Goal: Check status: Check status

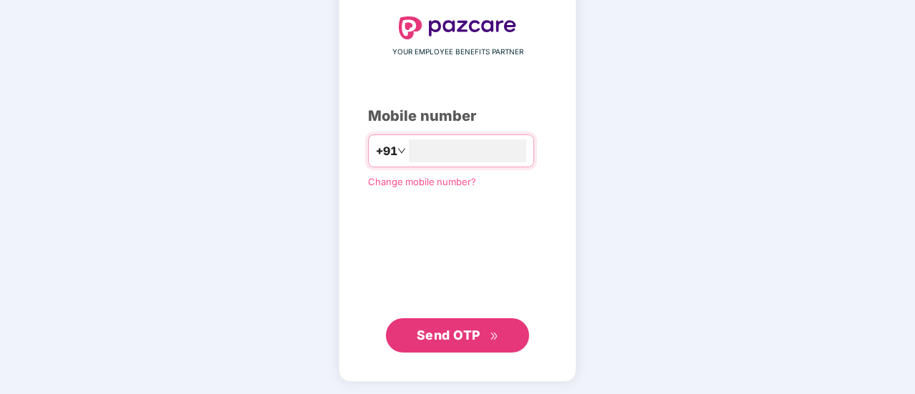
type input "**********"
click at [481, 339] on span "Send OTP" at bounding box center [458, 336] width 82 height 20
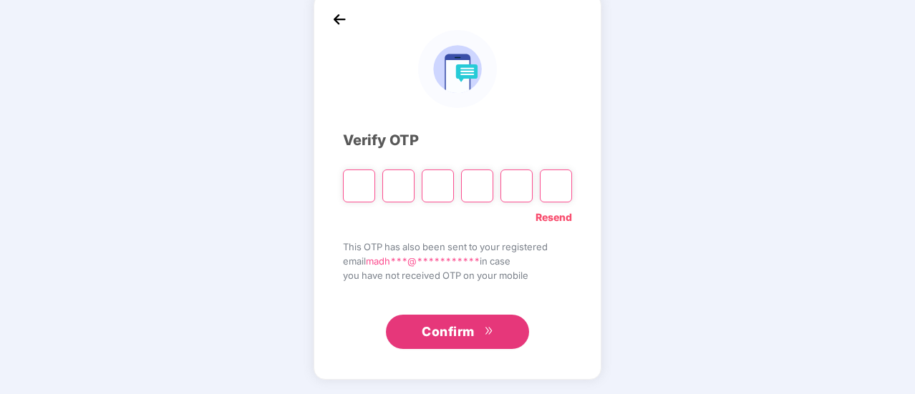
scroll to position [72, 0]
type input "*"
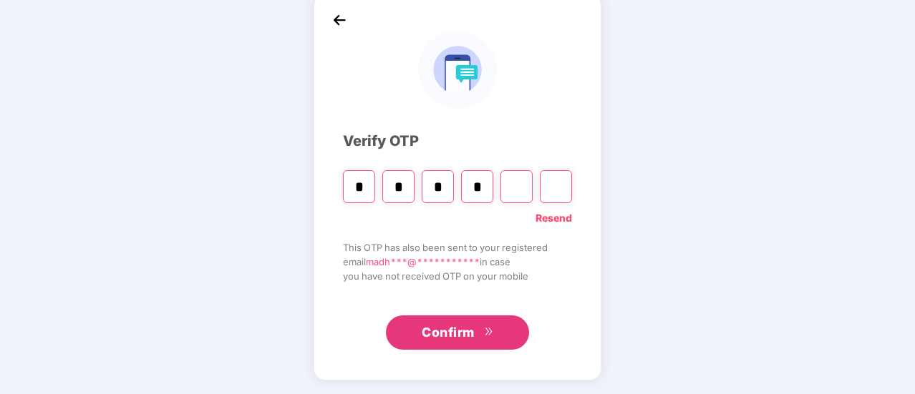
type input "*"
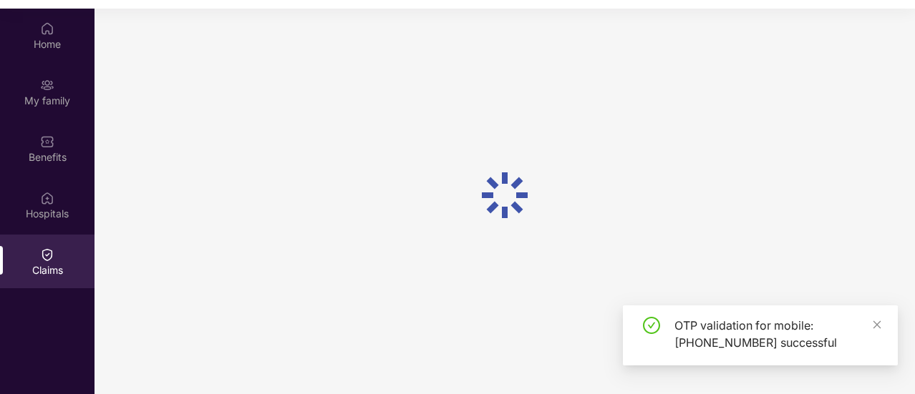
scroll to position [80, 0]
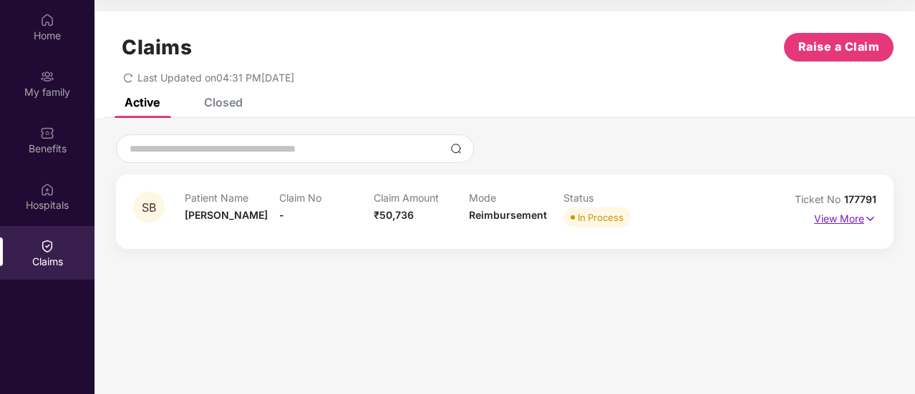
click at [871, 212] on img at bounding box center [870, 219] width 12 height 16
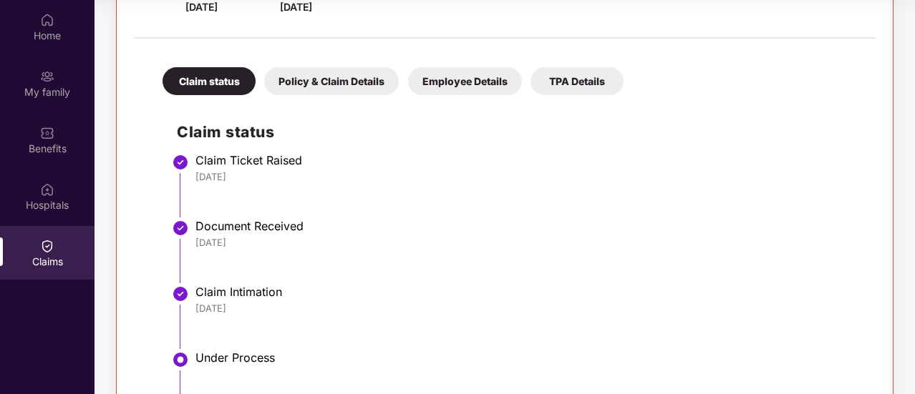
scroll to position [193, 0]
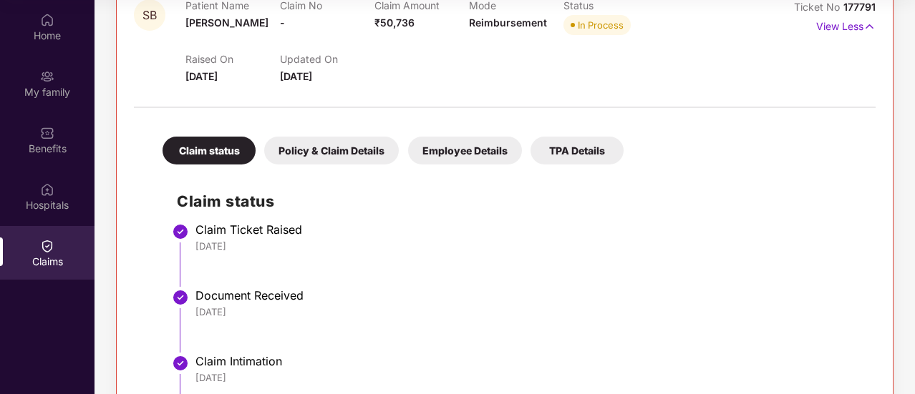
click at [465, 151] on div "Employee Details" at bounding box center [465, 151] width 114 height 28
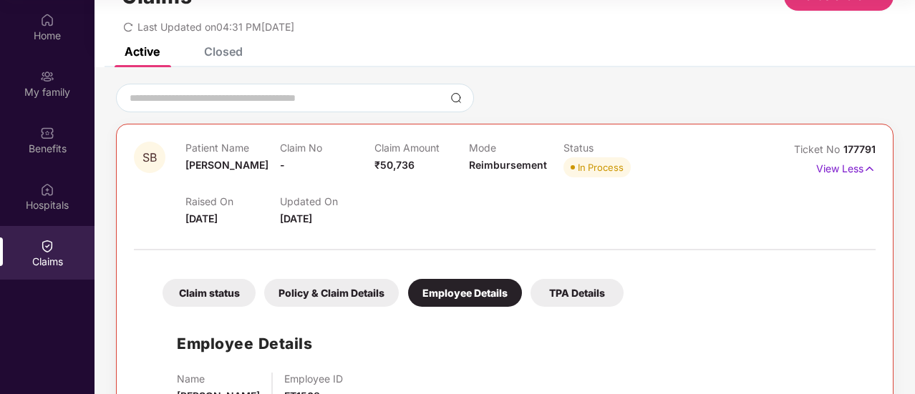
scroll to position [0, 0]
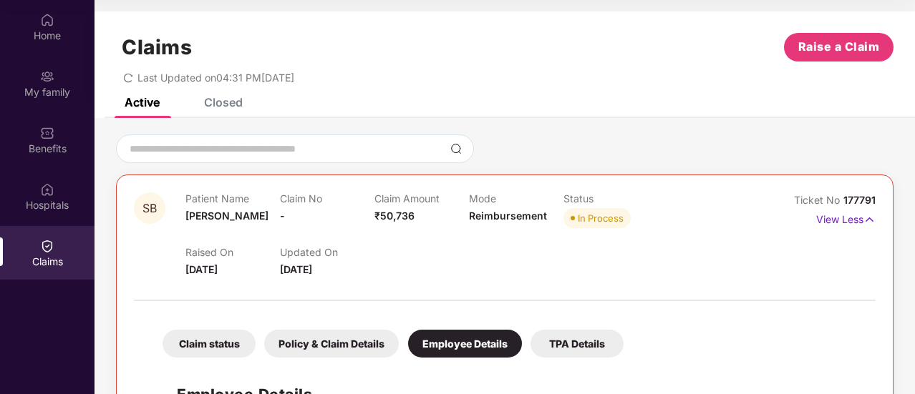
click at [647, 102] on div "Active Closed" at bounding box center [504, 108] width 820 height 20
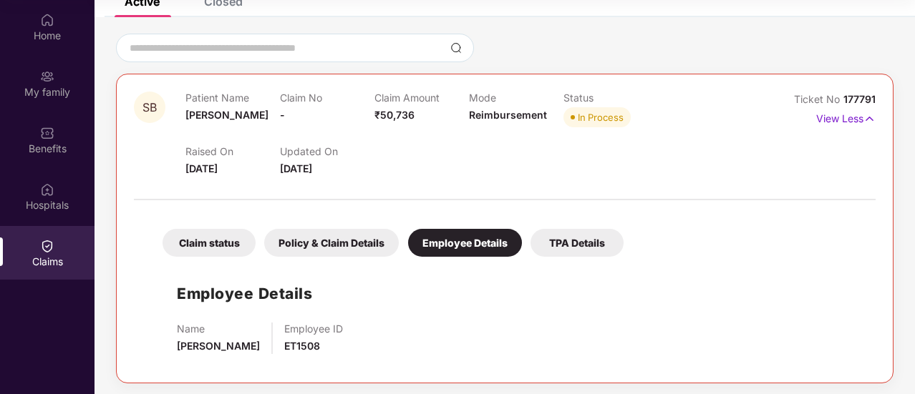
scroll to position [103, 0]
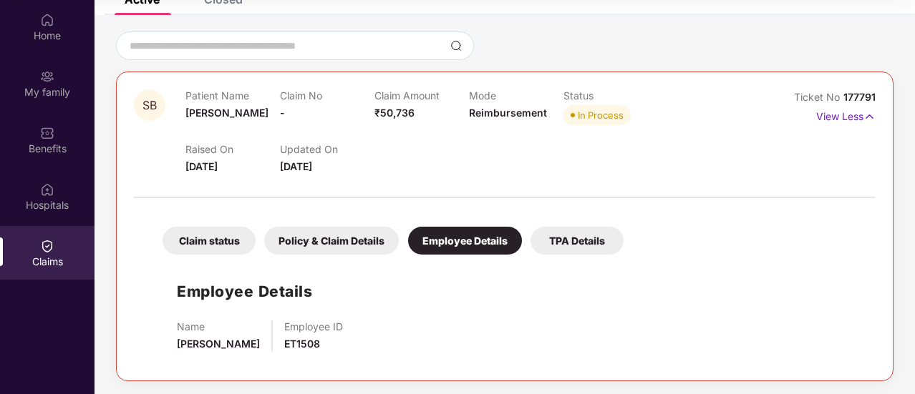
click at [593, 238] on div "TPA Details" at bounding box center [576, 241] width 93 height 28
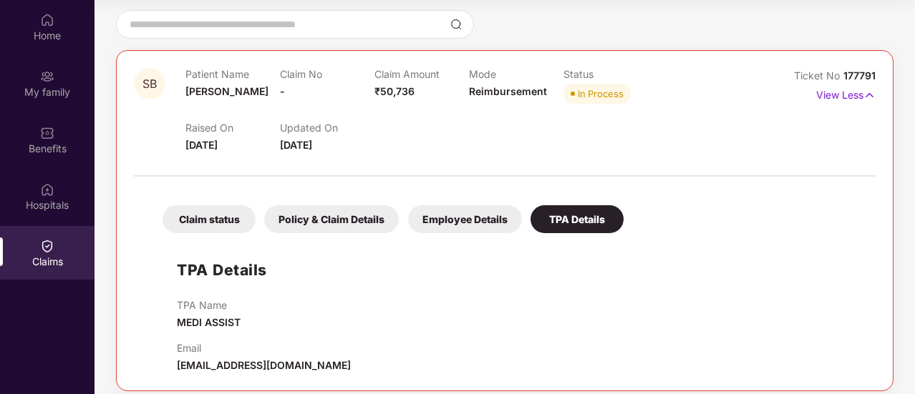
scroll to position [135, 0]
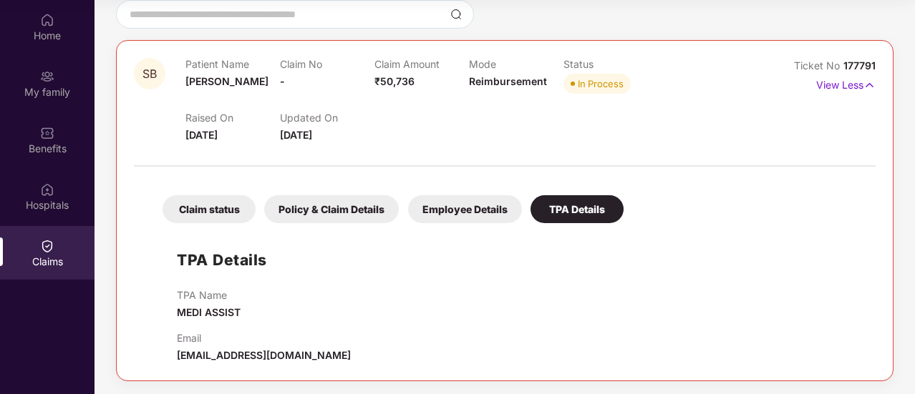
click at [343, 205] on div "Policy & Claim Details" at bounding box center [331, 209] width 135 height 28
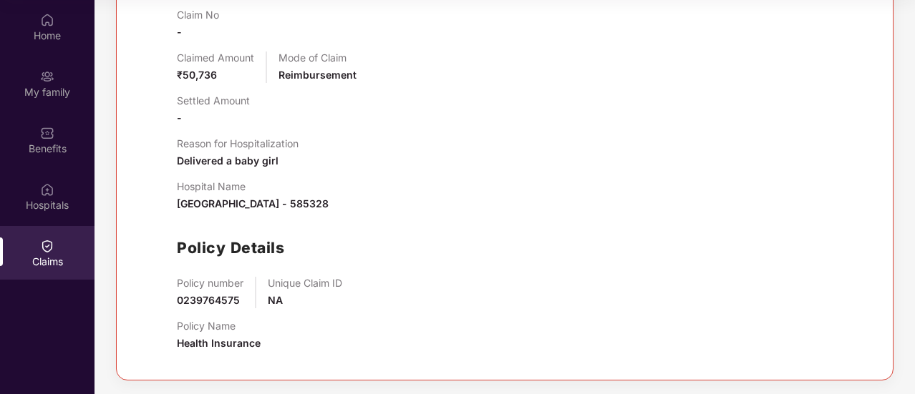
scroll to position [272, 0]
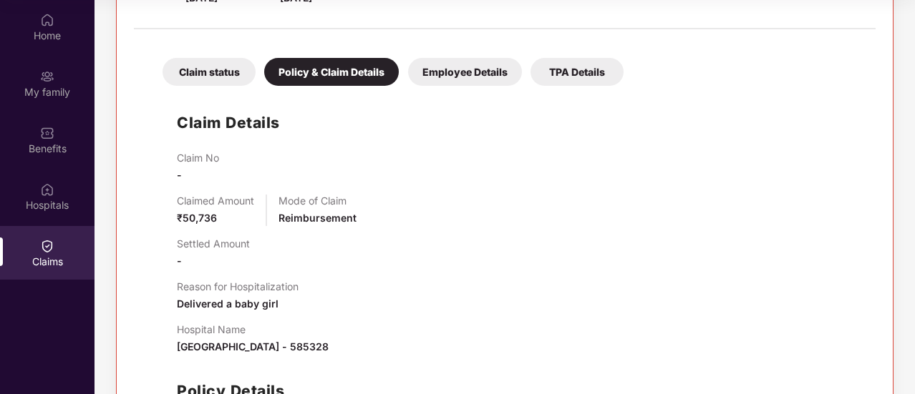
click at [203, 72] on div "Claim status" at bounding box center [208, 72] width 93 height 28
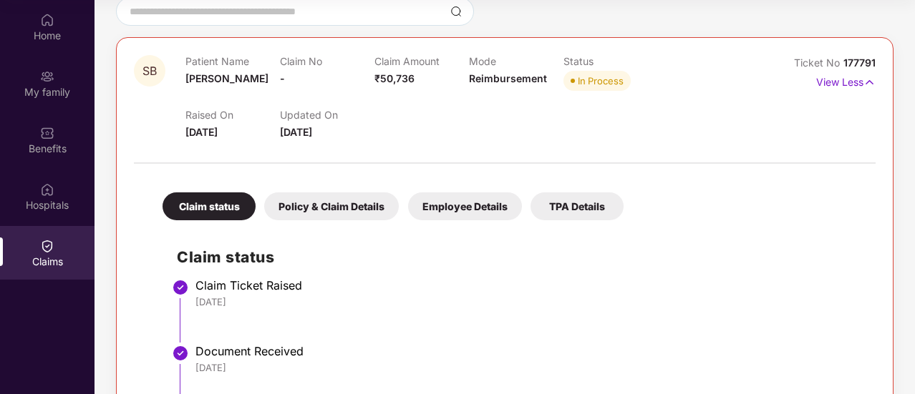
scroll to position [193, 0]
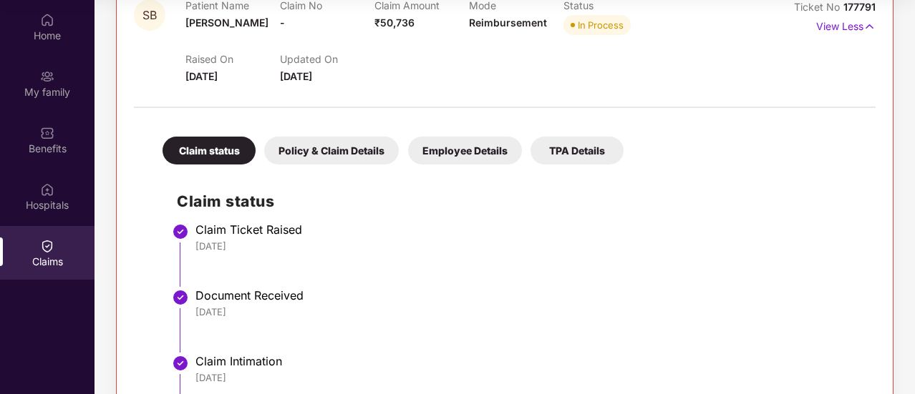
click at [455, 144] on div "Employee Details" at bounding box center [465, 151] width 114 height 28
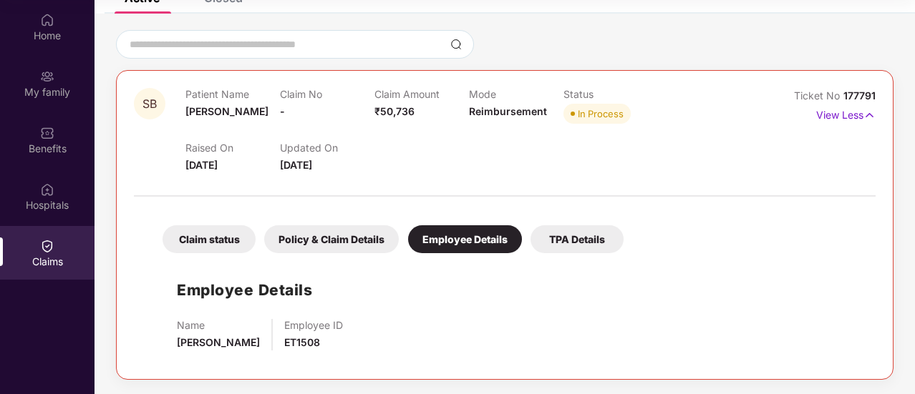
scroll to position [103, 0]
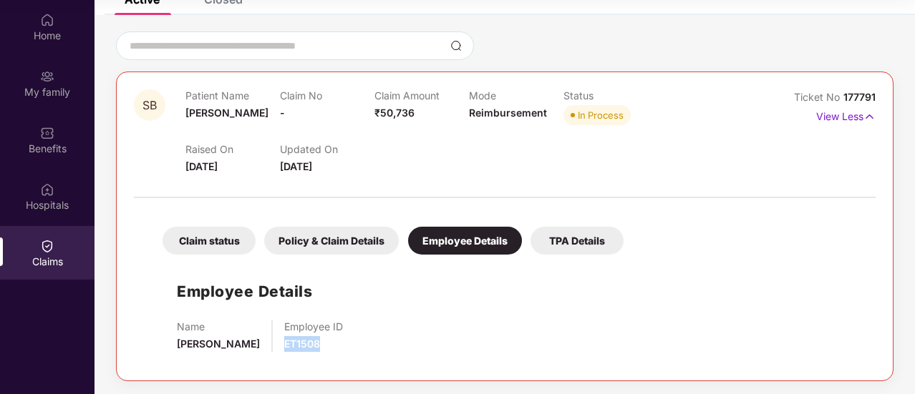
drag, startPoint x: 308, startPoint y: 341, endPoint x: 268, endPoint y: 341, distance: 39.4
click at [284, 341] on div "Employee ID ET1508" at bounding box center [313, 336] width 59 height 31
copy span "ET1508"
click at [352, 238] on div "Policy & Claim Details" at bounding box center [331, 241] width 135 height 28
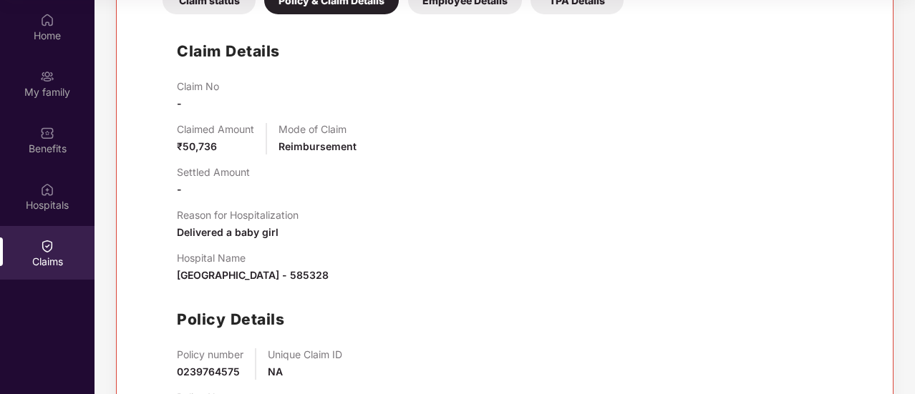
scroll to position [415, 0]
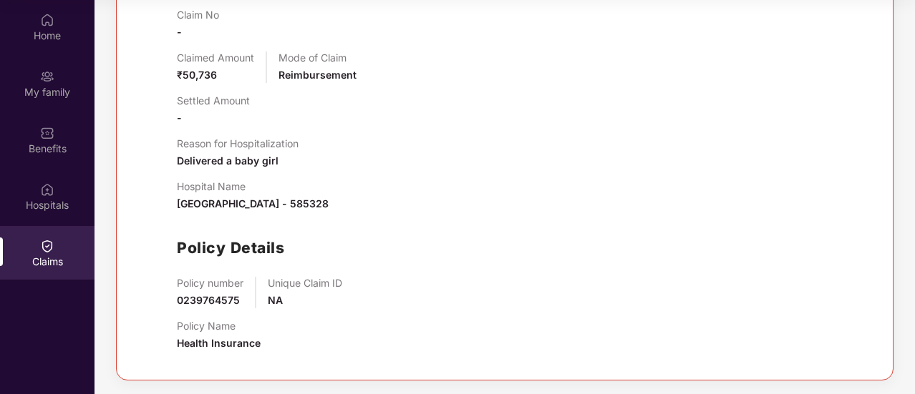
click at [700, 108] on div "Settled Amount -" at bounding box center [519, 109] width 684 height 31
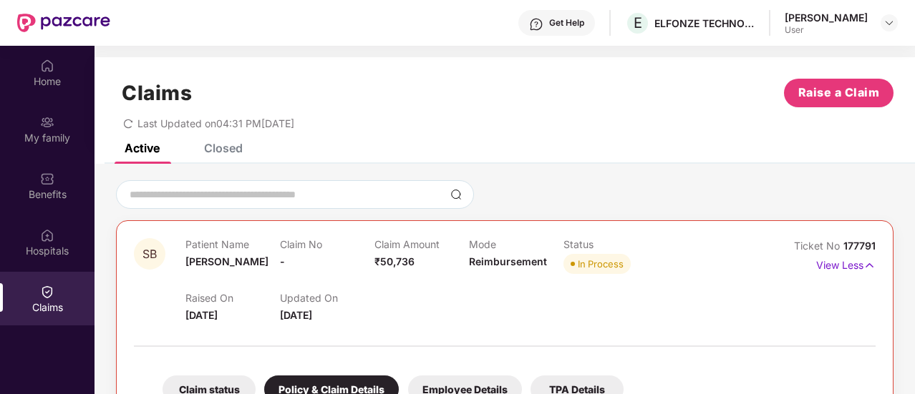
scroll to position [0, 0]
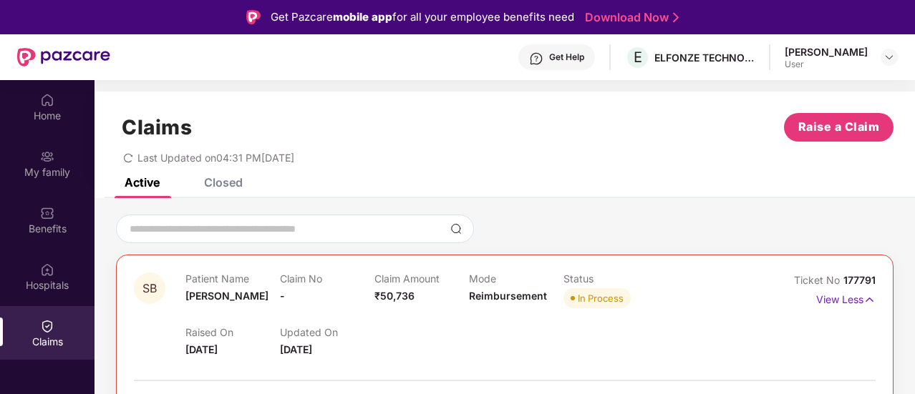
click at [339, 113] on div "Claims Raise a Claim" at bounding box center [504, 127] width 777 height 29
click at [886, 54] on img at bounding box center [888, 57] width 11 height 11
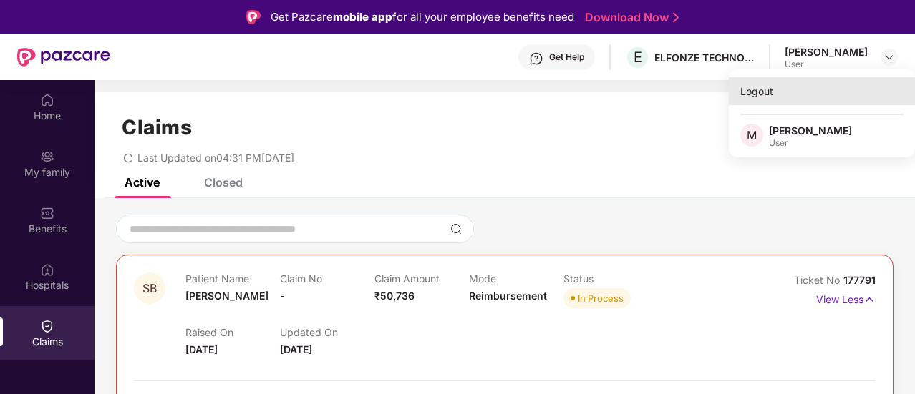
click at [765, 89] on div "Logout" at bounding box center [822, 91] width 186 height 28
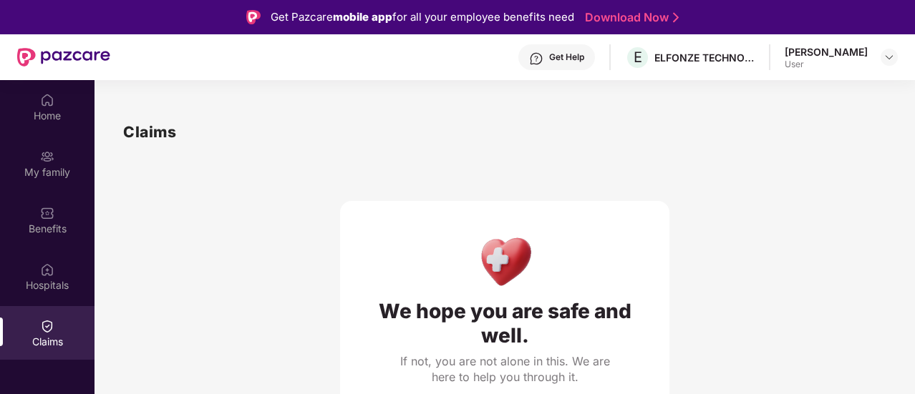
click at [568, 137] on div "Claims" at bounding box center [504, 132] width 763 height 24
